Goal: Task Accomplishment & Management: Use online tool/utility

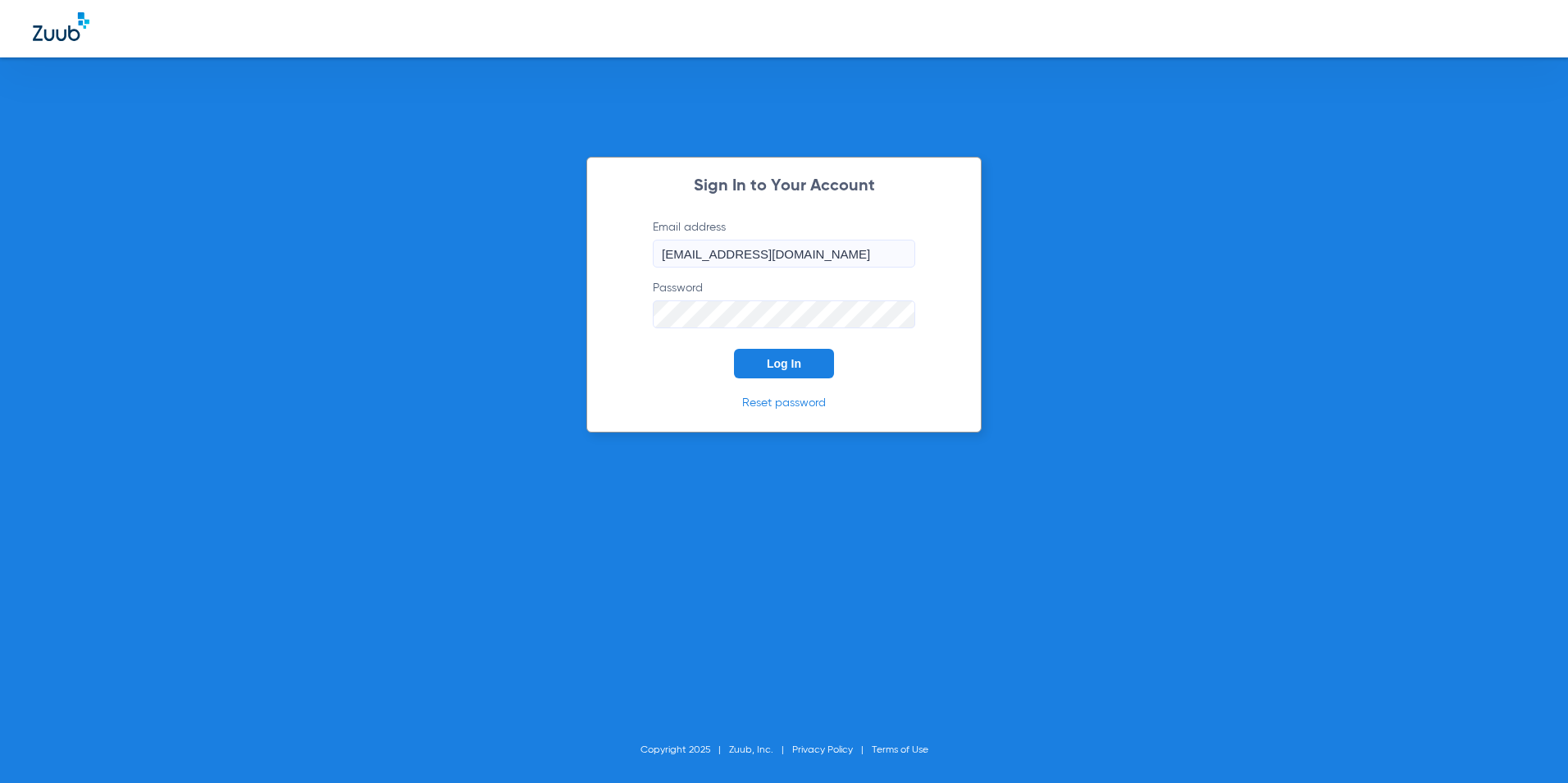
click at [756, 365] on button "Log In" at bounding box center [784, 363] width 100 height 30
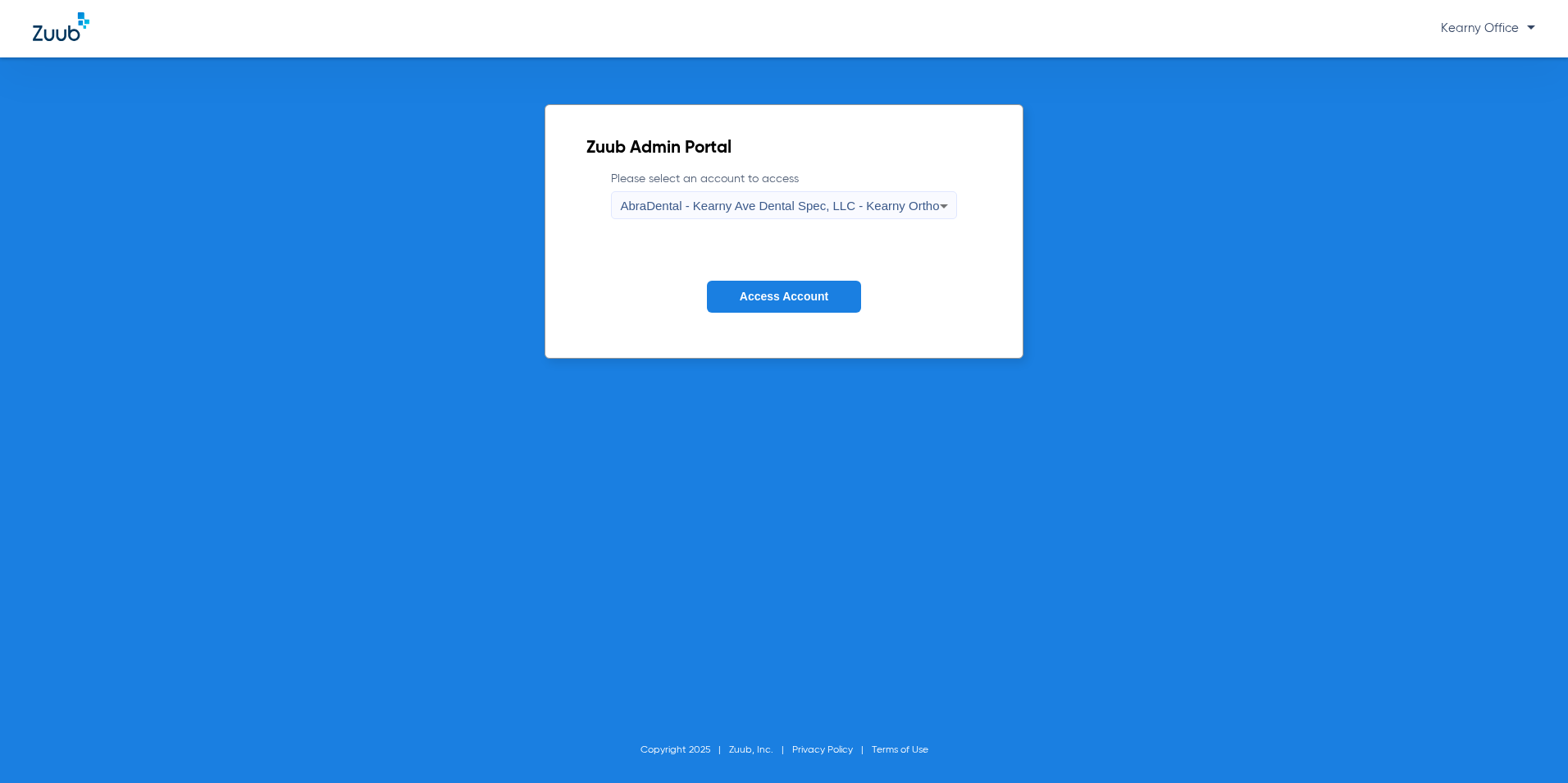
click at [756, 206] on span "AbraDental - Kearny Ave Dental Spec, LLC - Kearny Ortho" at bounding box center [779, 206] width 319 height 14
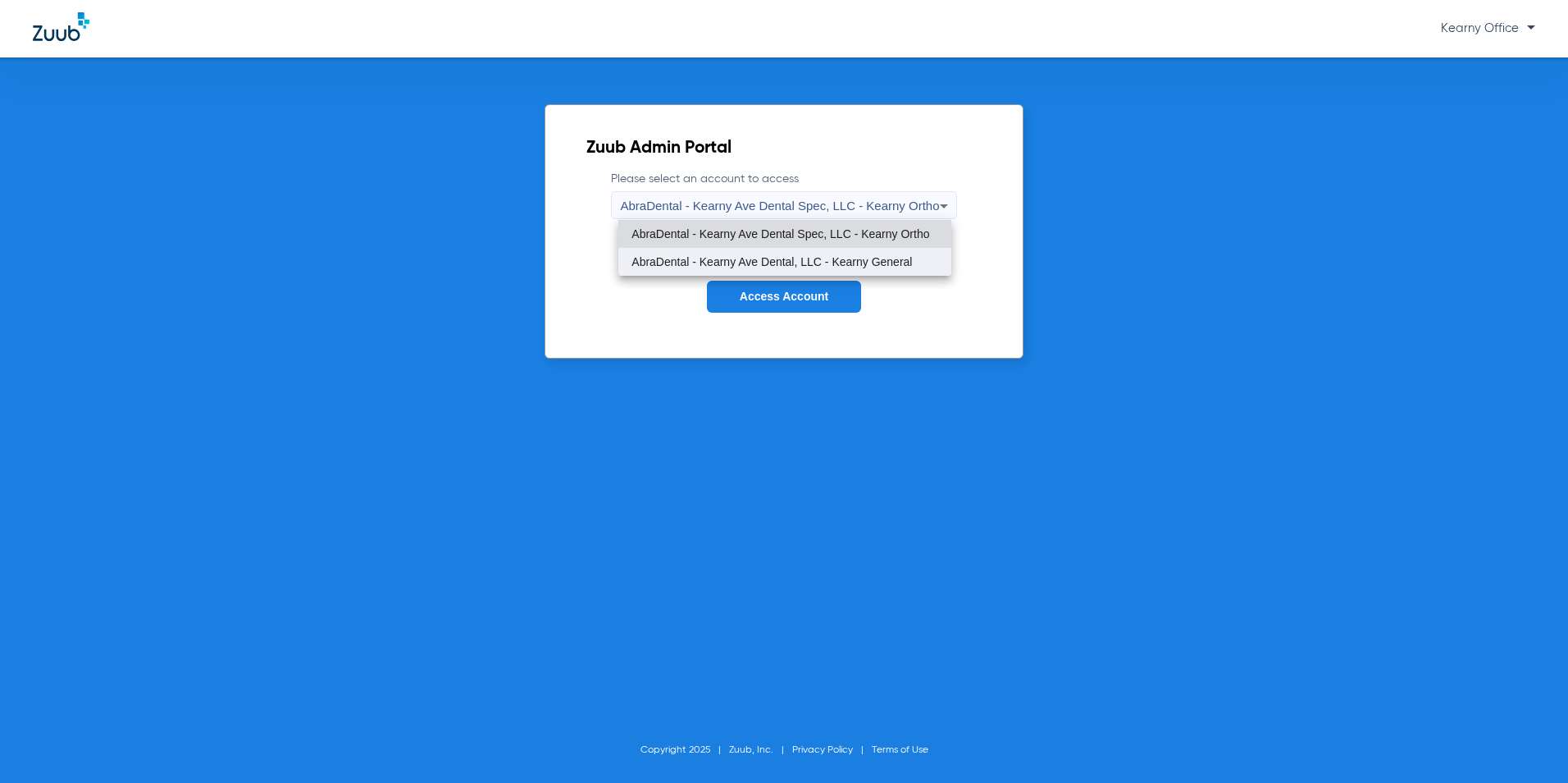
click at [765, 257] on span "AbraDental - Kearny Ave Dental, LLC - Kearny General" at bounding box center [772, 262] width 281 height 12
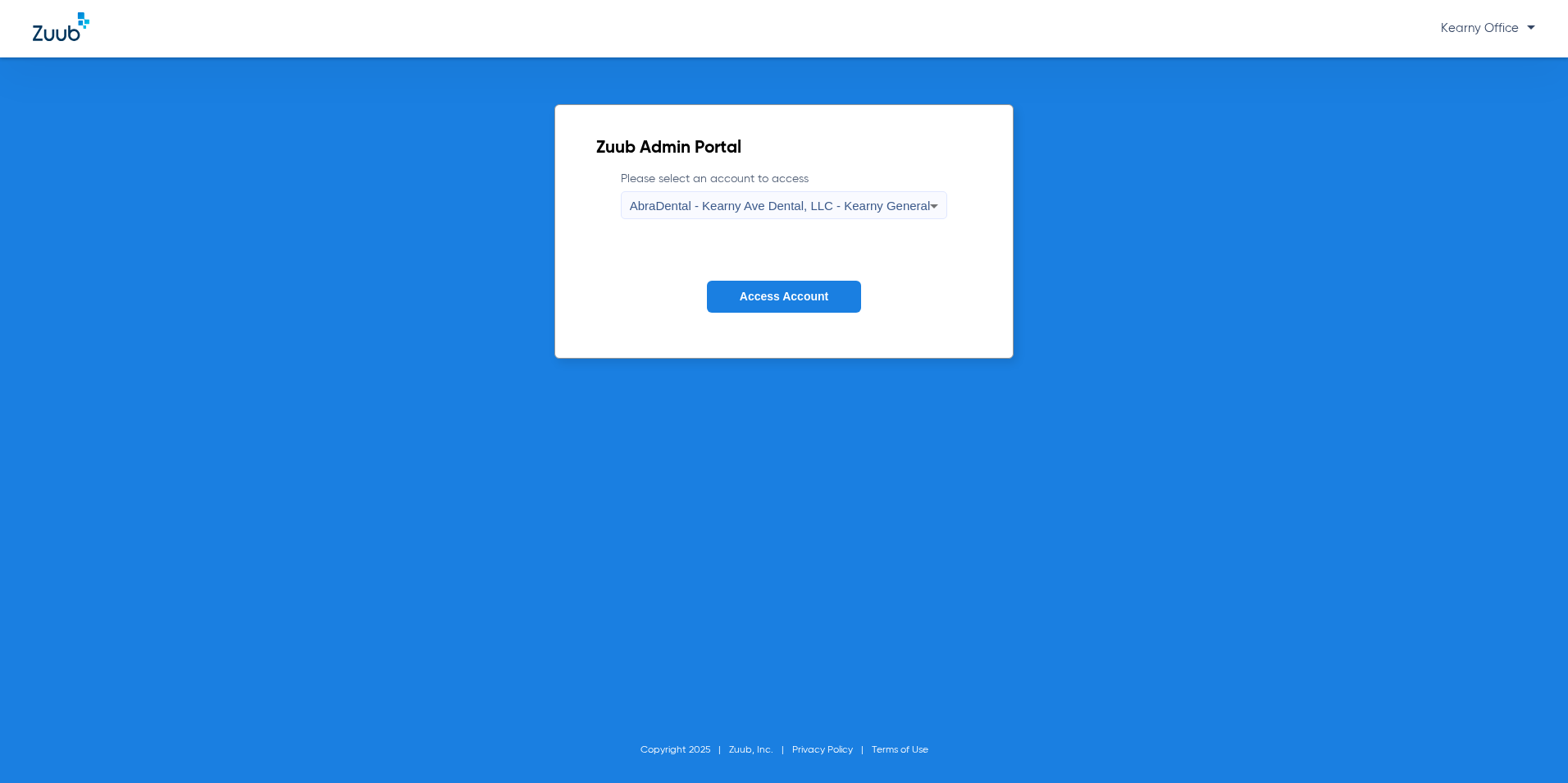
click at [766, 288] on button "Access Account" at bounding box center [784, 296] width 154 height 32
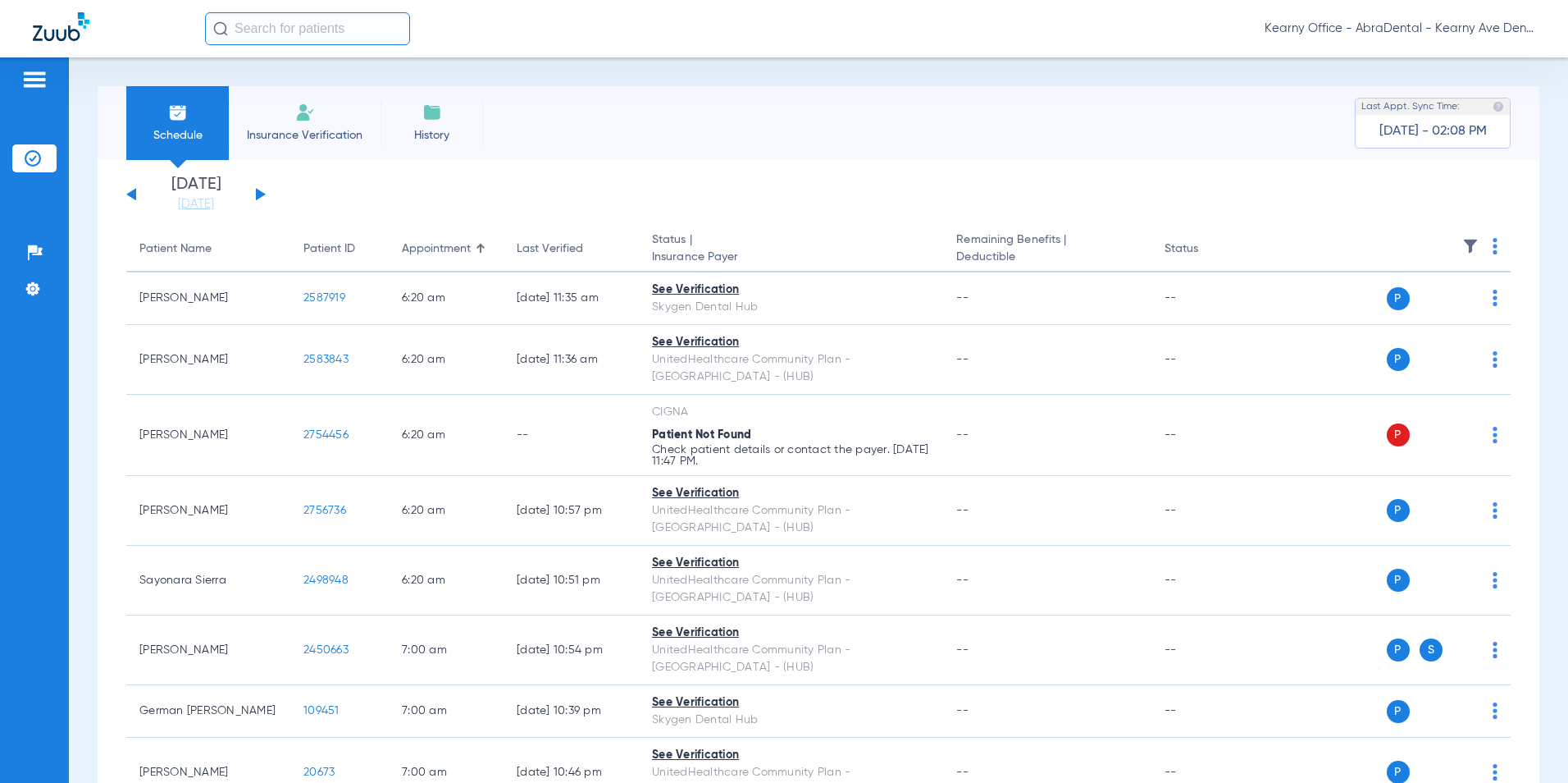
click at [296, 125] on li "Insurance Verification" at bounding box center [304, 123] width 152 height 74
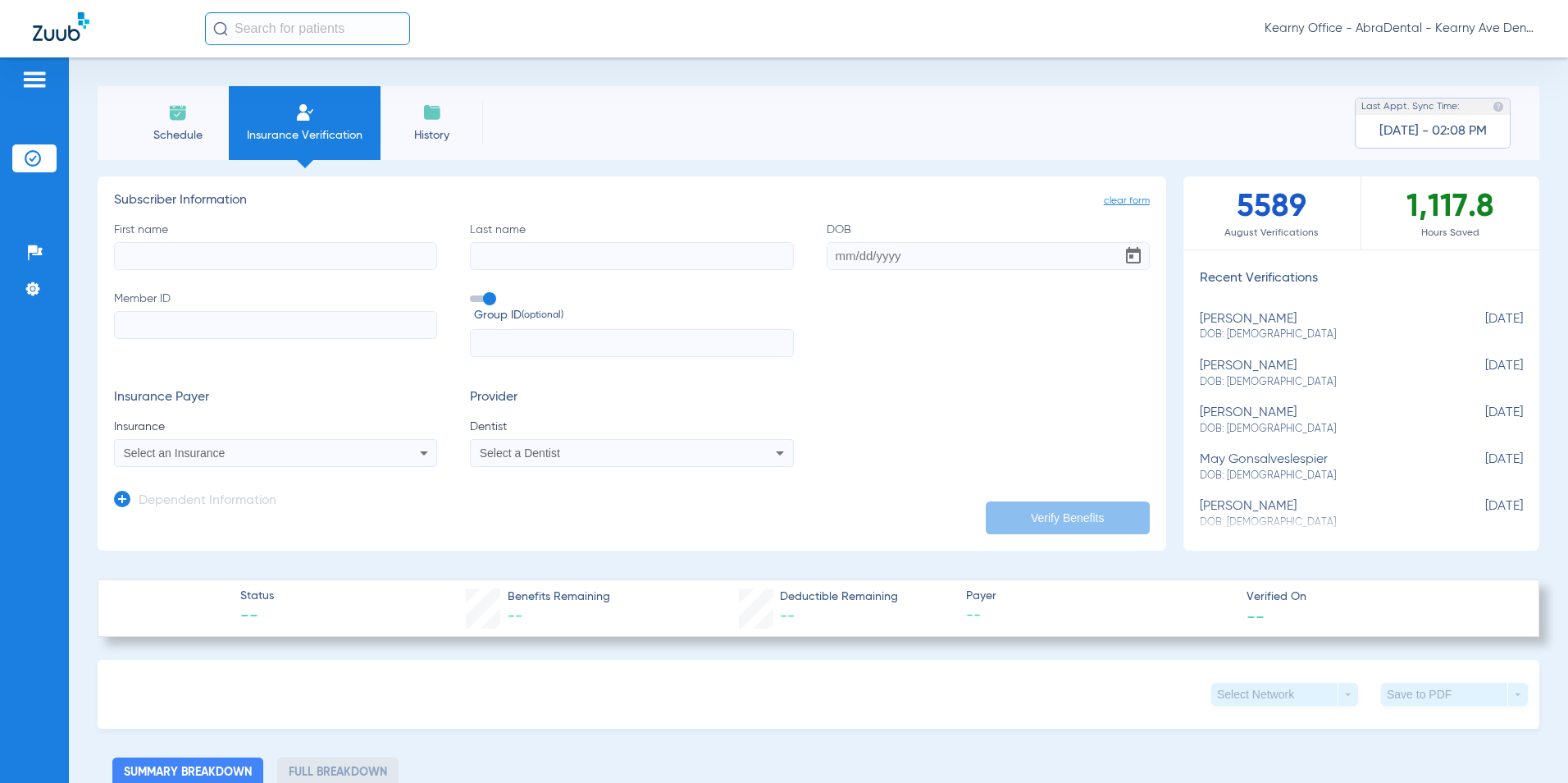
click at [541, 443] on div "Select a Dentist" at bounding box center [631, 453] width 321 height 20
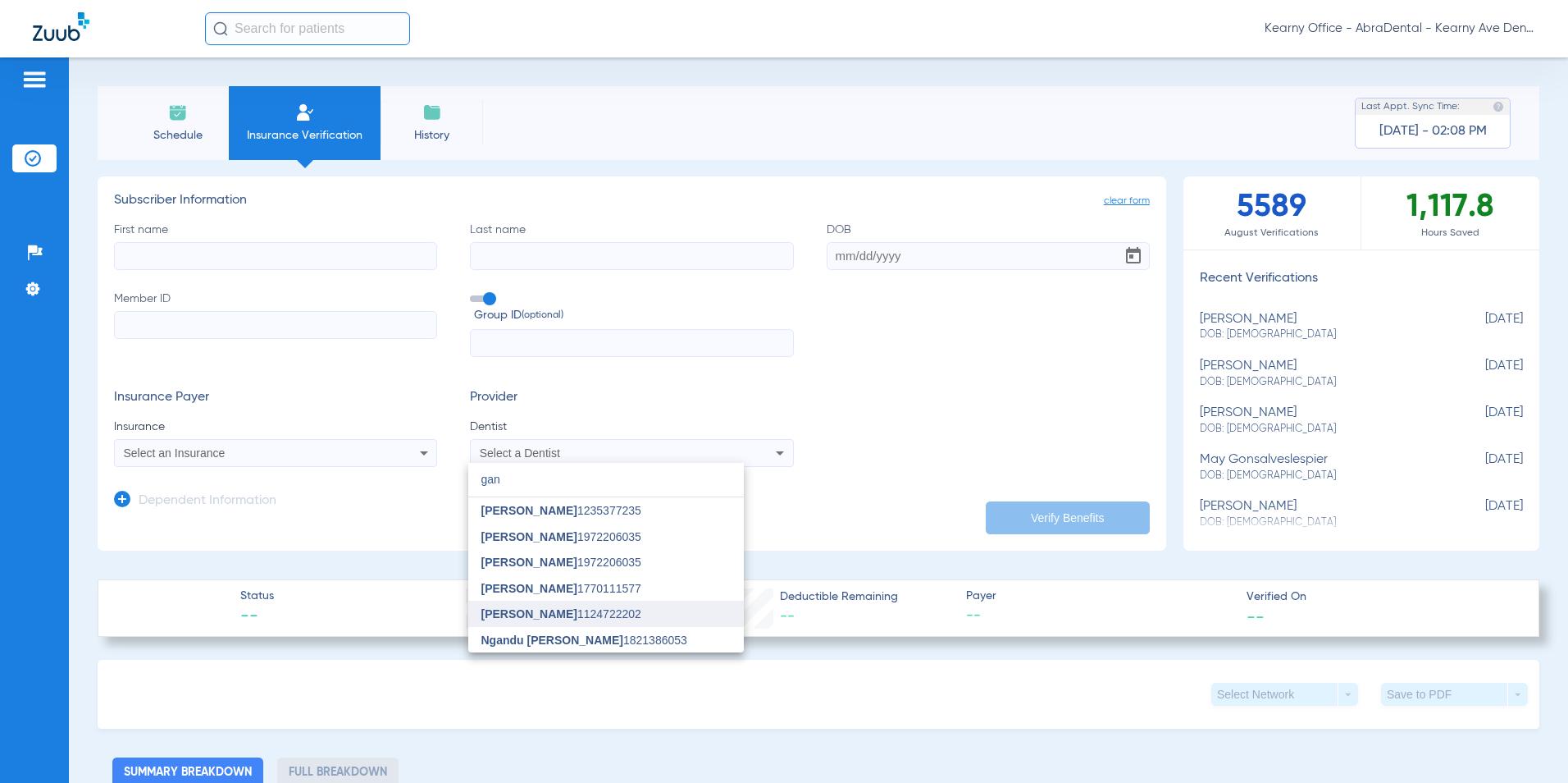
type input "gan"
click at [529, 615] on span "[PERSON_NAME] 1124722202" at bounding box center [561, 614] width 160 height 12
